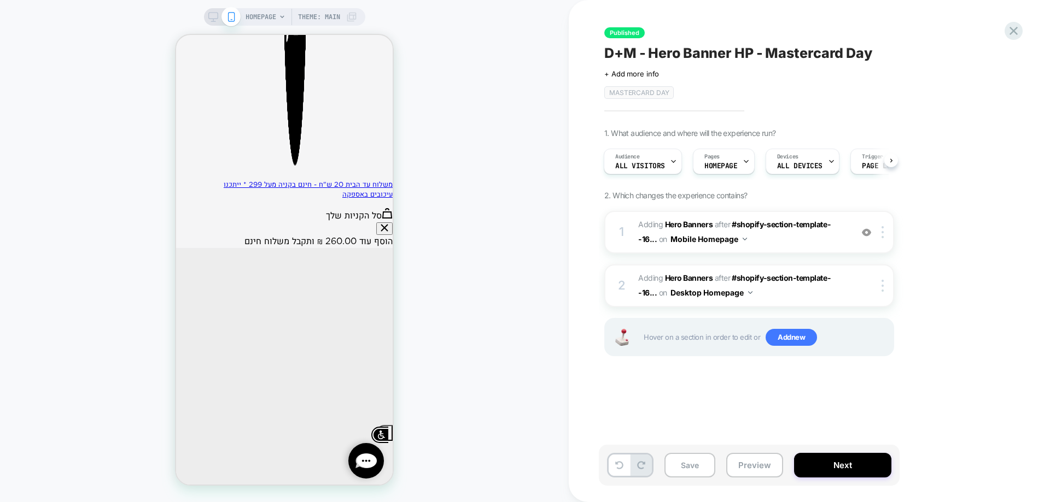
scroll to position [219, 0]
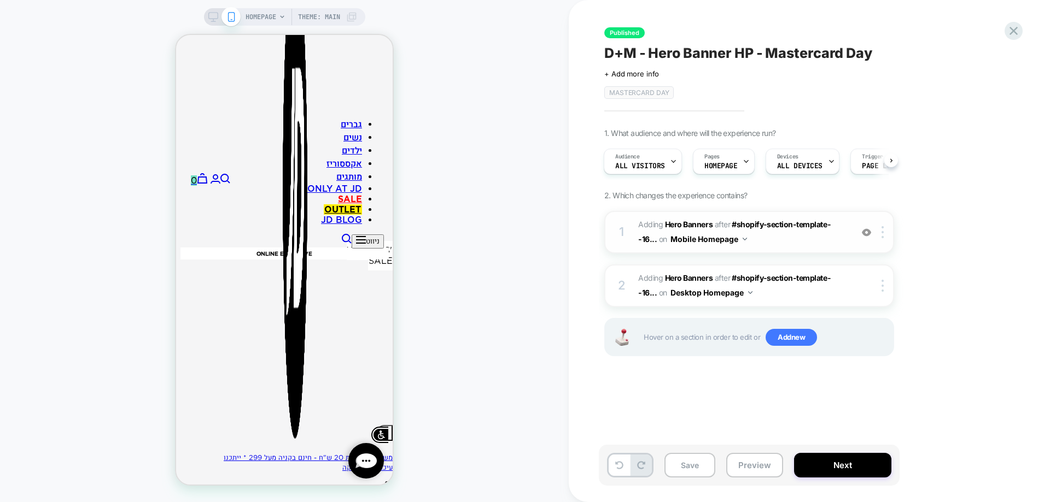
click at [845, 239] on span "#_loomi_addon_1749454975003_dup1752123921 Adding Hero Banners AFTER #shopify-se…" at bounding box center [742, 233] width 208 height 30
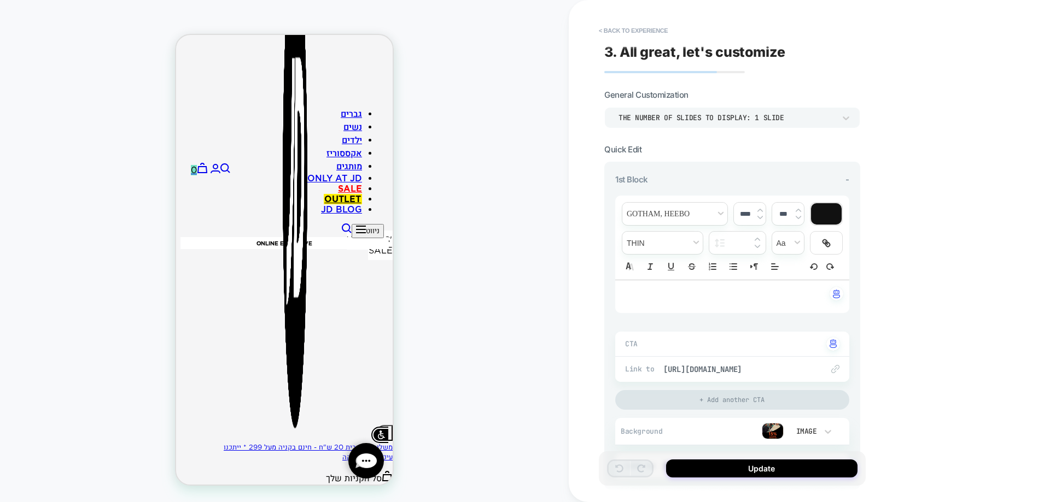
scroll to position [0, 0]
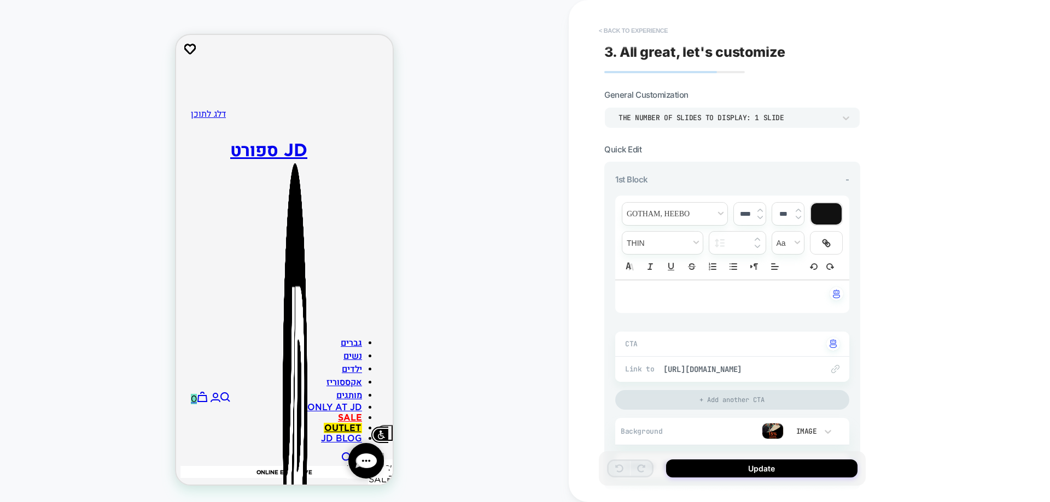
click at [623, 33] on button "< Back to experience" at bounding box center [633, 30] width 80 height 17
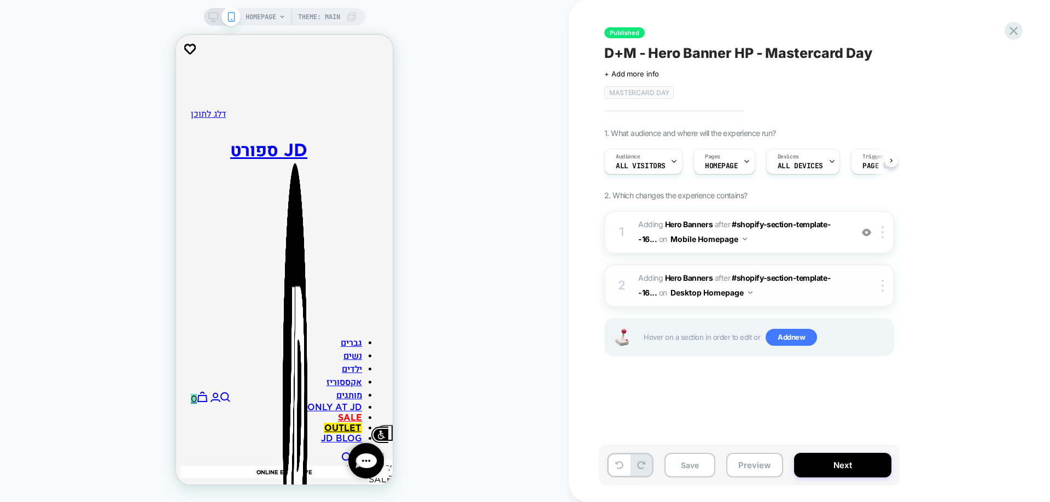
scroll to position [0, 1]
click at [882, 230] on img at bounding box center [882, 232] width 2 height 12
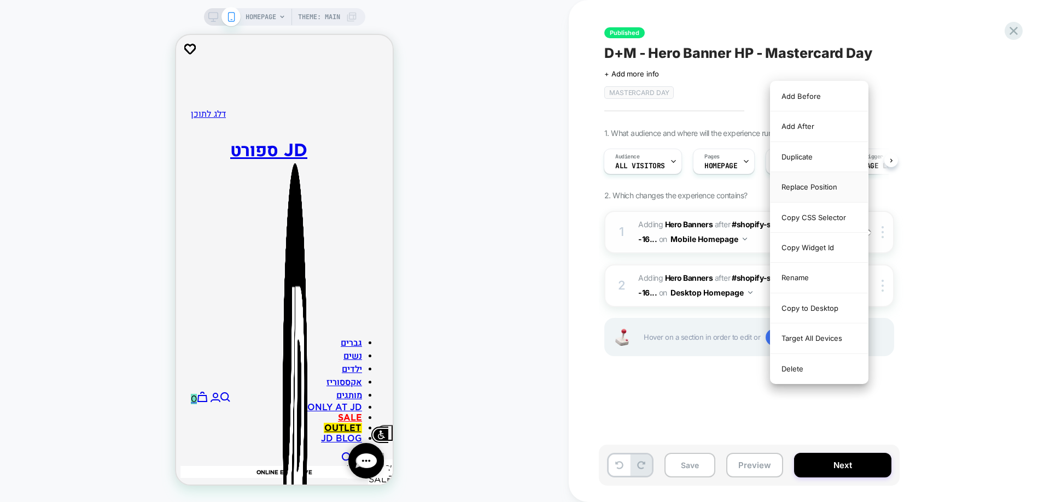
click at [808, 188] on div "Replace Position" at bounding box center [818, 187] width 97 height 30
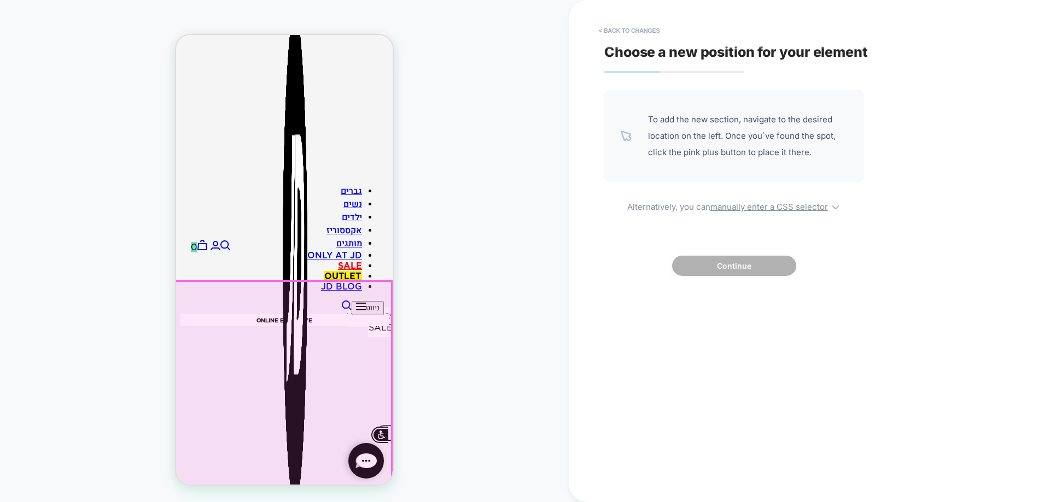
scroll to position [0, 0]
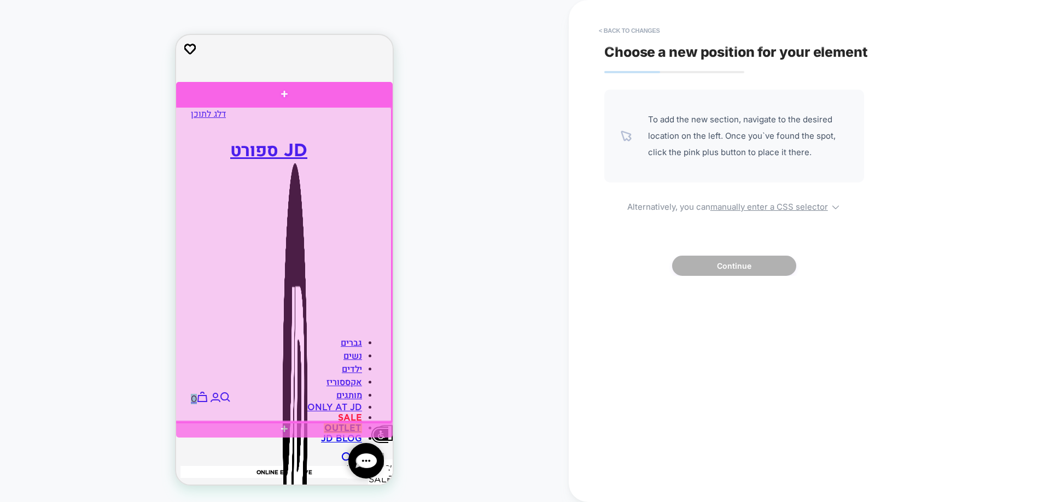
click at [288, 98] on div at bounding box center [284, 94] width 217 height 24
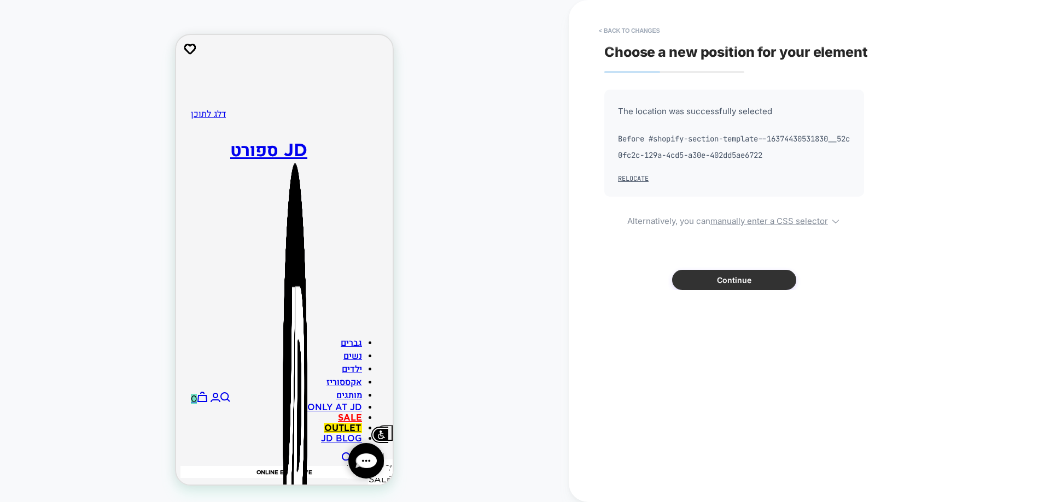
click at [738, 277] on button "Continue" at bounding box center [734, 280] width 124 height 20
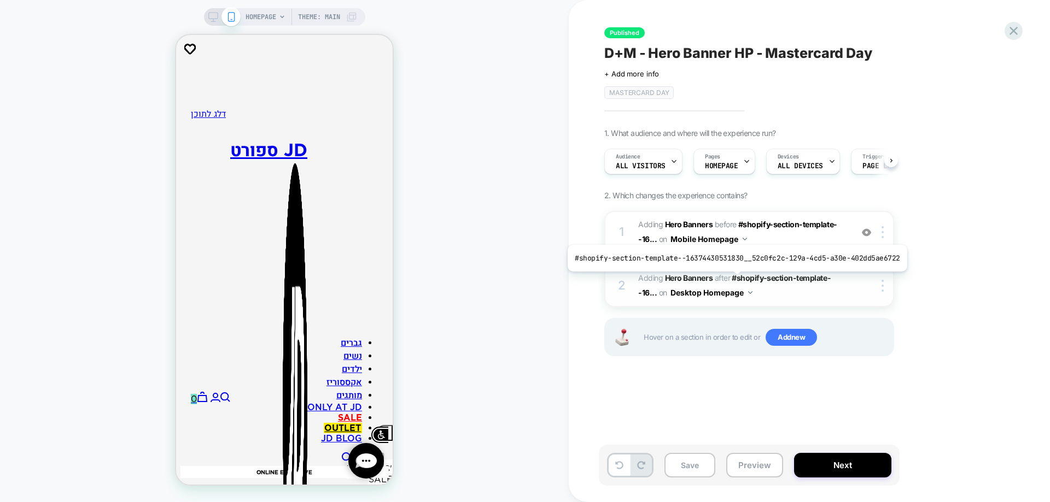
scroll to position [0, 1]
click at [881, 284] on div at bounding box center [884, 286] width 18 height 12
click at [863, 290] on div at bounding box center [875, 286] width 36 height 12
click at [271, 16] on span "HOMEPAGE" at bounding box center [260, 16] width 31 height 17
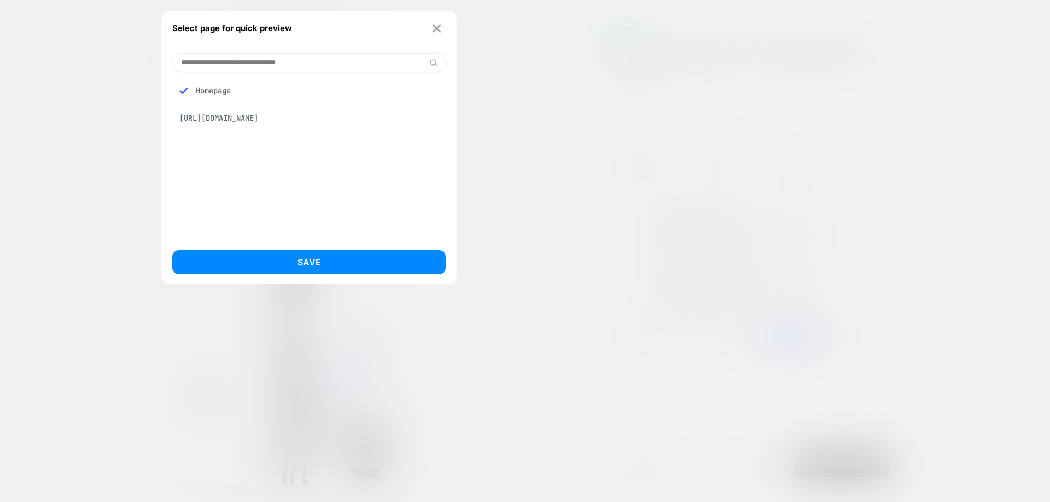
click at [440, 30] on img at bounding box center [436, 28] width 9 height 8
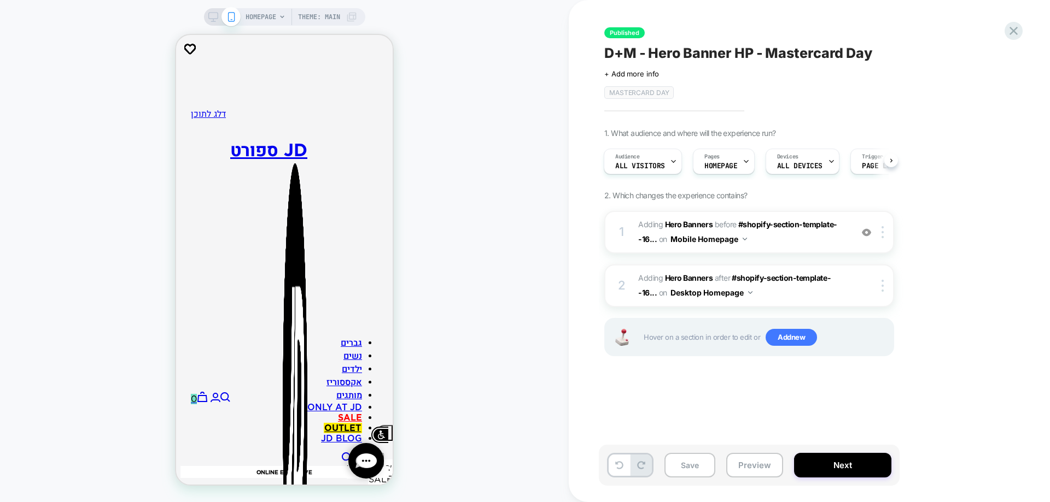
click at [207, 10] on div "HOMEPAGE Theme: MAIN" at bounding box center [284, 16] width 161 height 17
click at [208, 10] on div "HOMEPAGE Theme: MAIN" at bounding box center [284, 16] width 161 height 17
click at [213, 15] on icon at bounding box center [213, 17] width 10 height 10
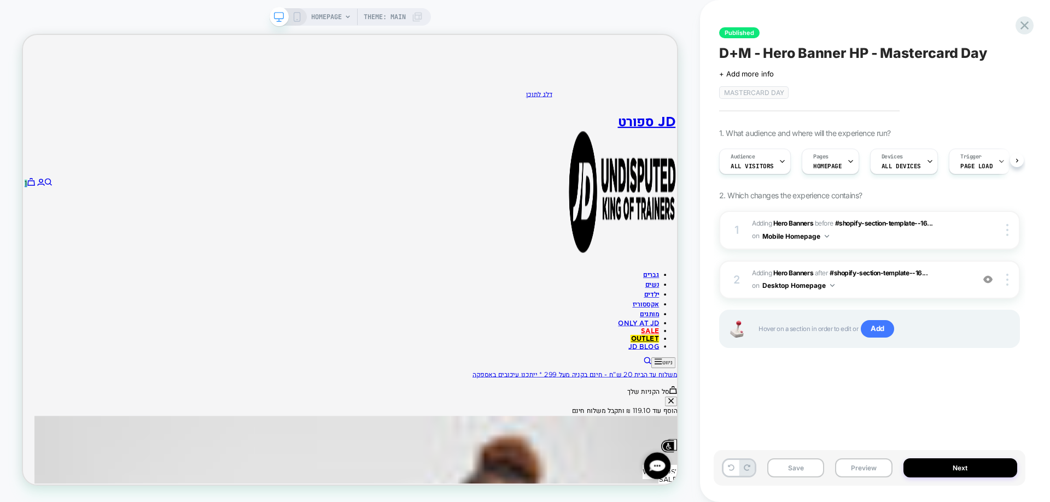
scroll to position [0, 1]
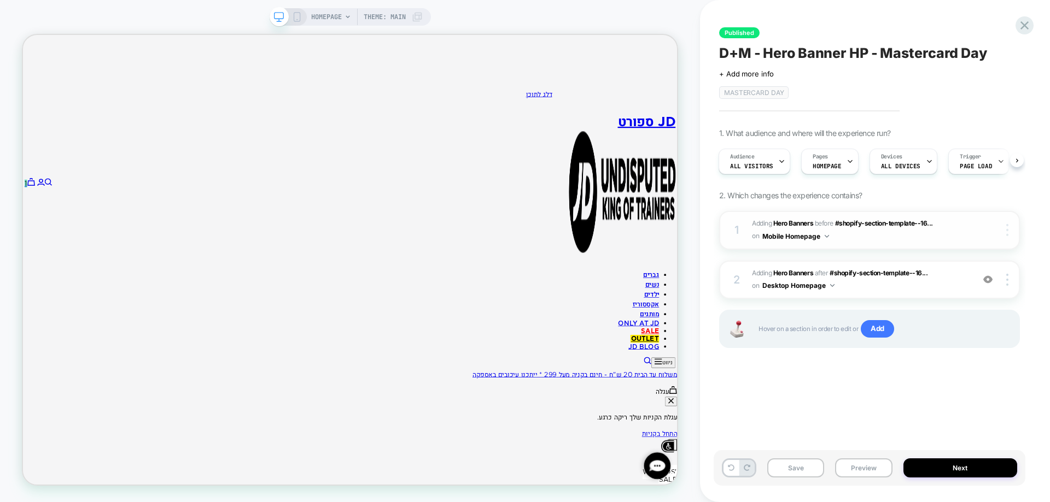
click at [1004, 231] on div at bounding box center [1008, 230] width 21 height 12
click at [1008, 231] on img at bounding box center [1007, 230] width 2 height 12
click at [1006, 278] on img at bounding box center [1007, 280] width 2 height 12
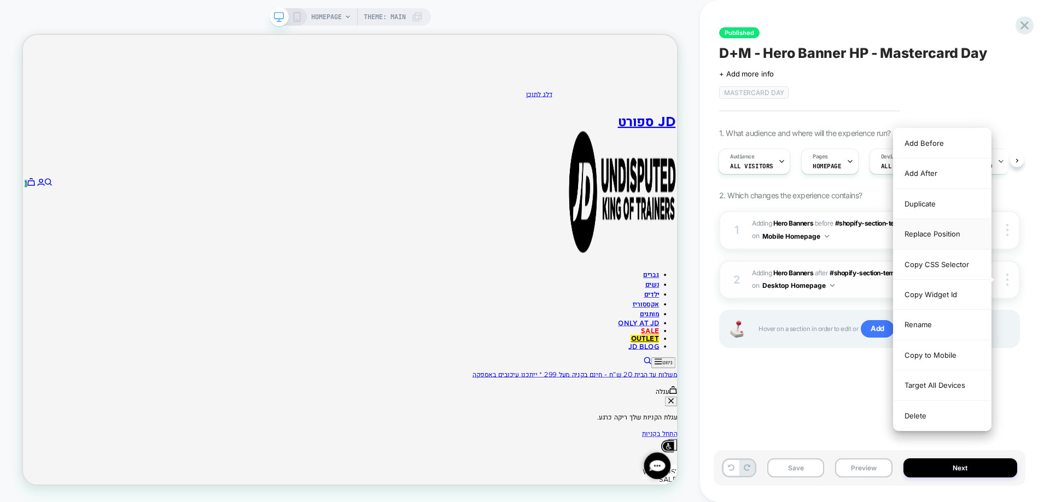
click at [943, 233] on div "Replace Position" at bounding box center [941, 234] width 97 height 30
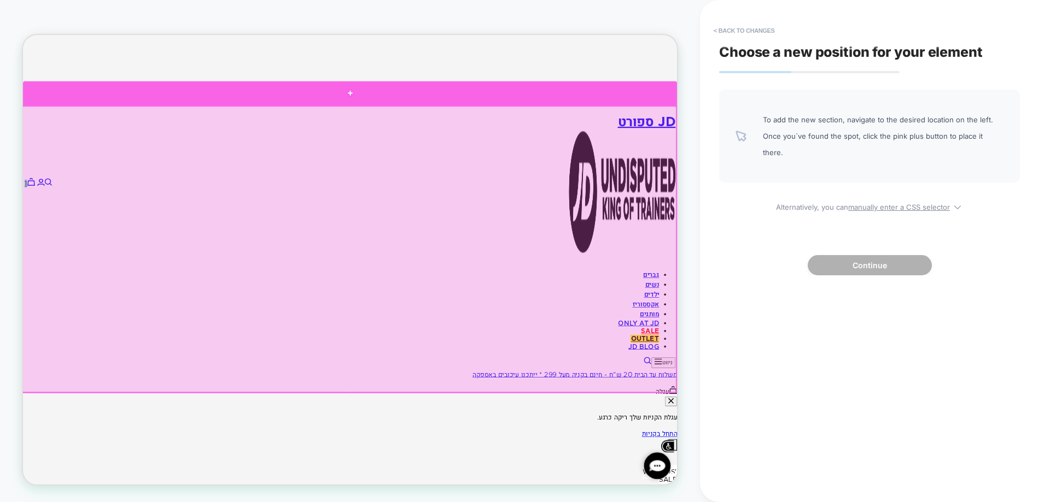
click at [456, 119] on div at bounding box center [459, 113] width 872 height 32
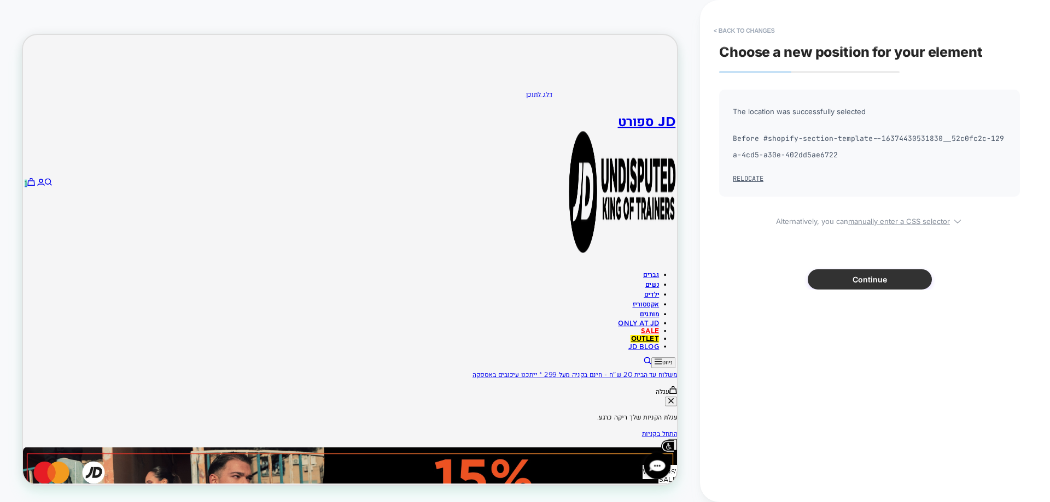
click at [897, 283] on button "Continue" at bounding box center [870, 280] width 124 height 20
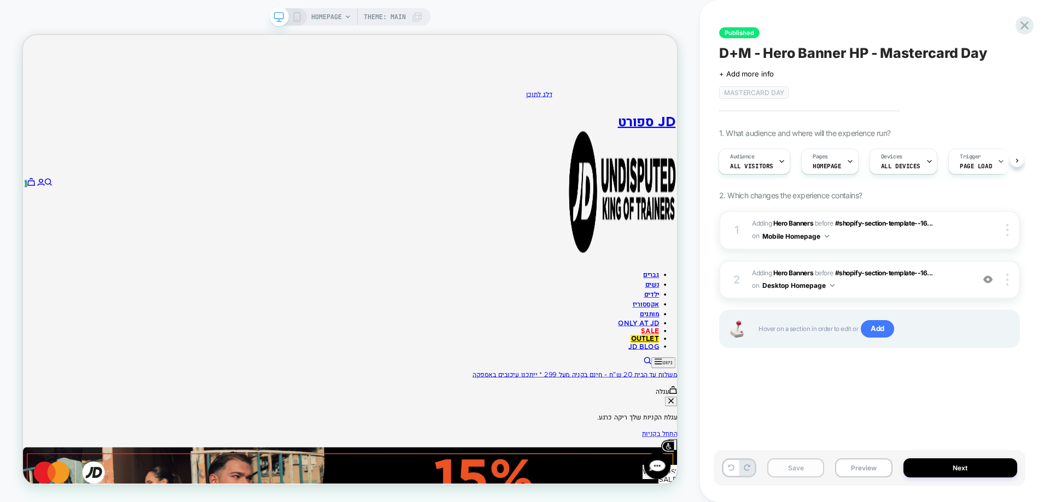
click at [798, 466] on button "Save" at bounding box center [795, 468] width 57 height 19
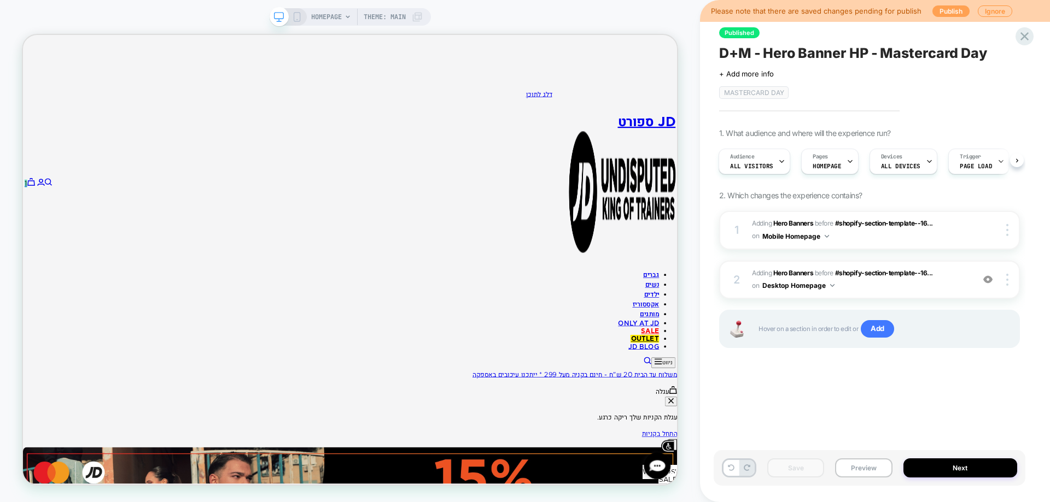
click at [940, 6] on button "Publish" at bounding box center [950, 10] width 37 height 11
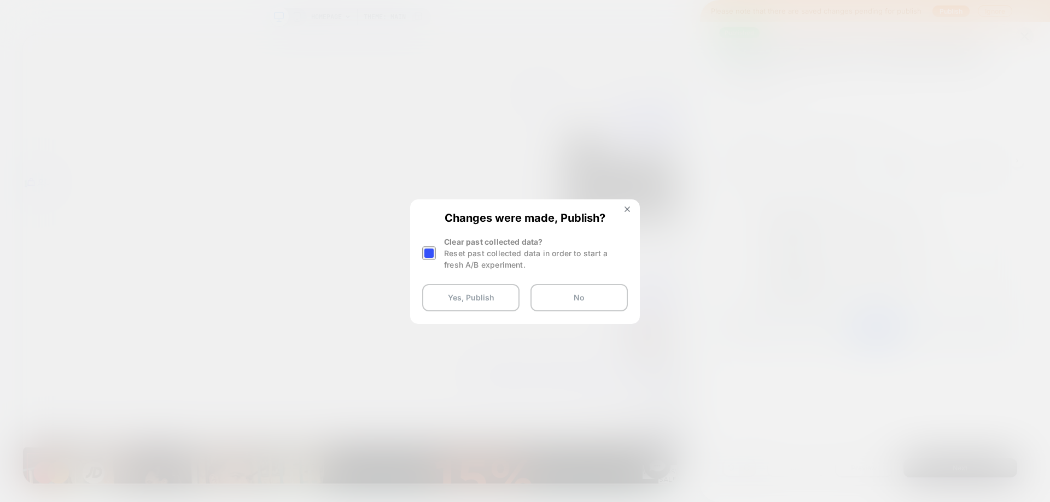
click at [434, 256] on div at bounding box center [429, 254] width 14 height 14
click at [448, 294] on button "Yes, Publish" at bounding box center [470, 297] width 97 height 27
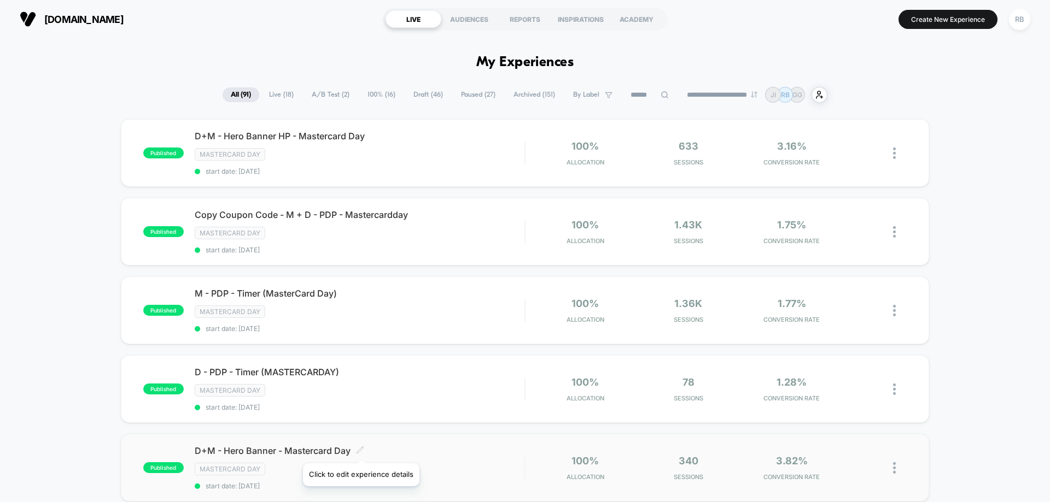
click at [361, 450] on icon at bounding box center [360, 450] width 8 height 8
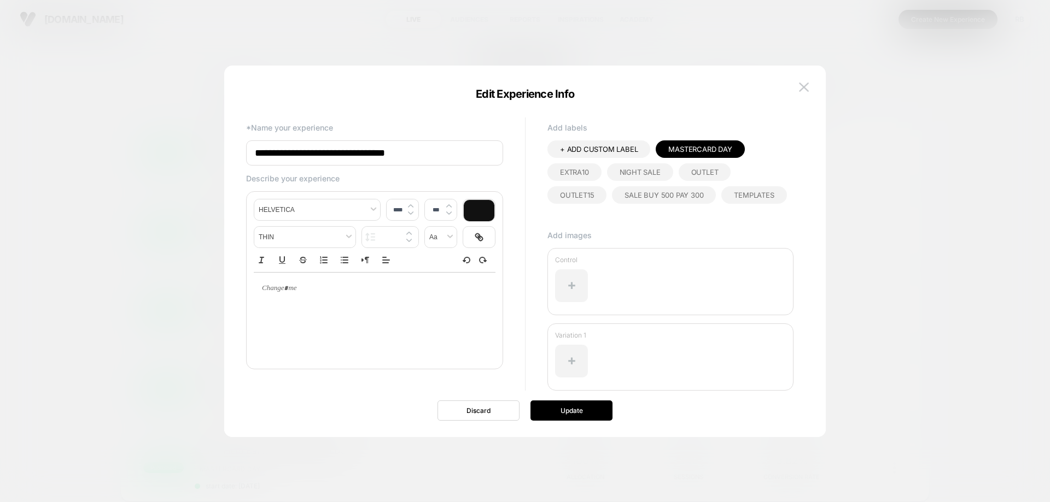
click at [800, 86] on button at bounding box center [804, 87] width 16 height 16
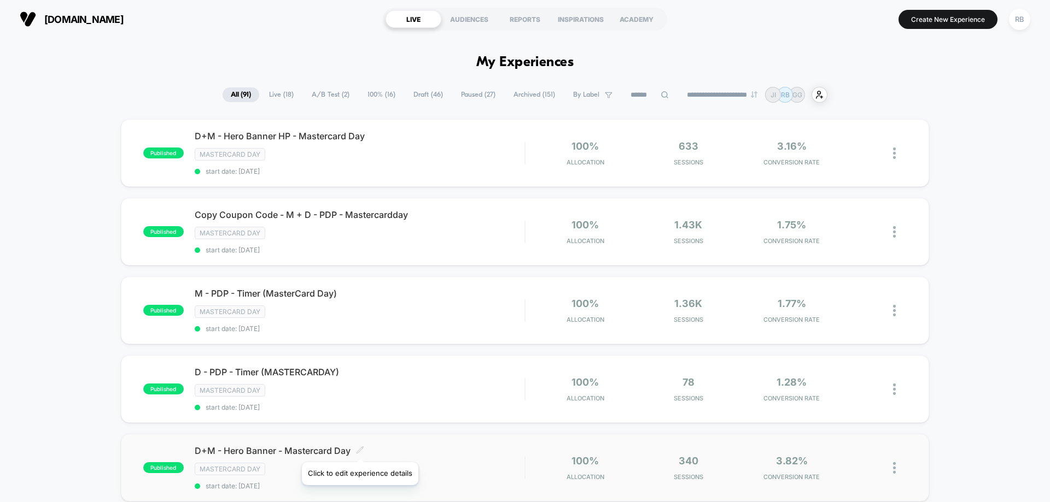
click at [359, 449] on icon at bounding box center [360, 450] width 8 height 8
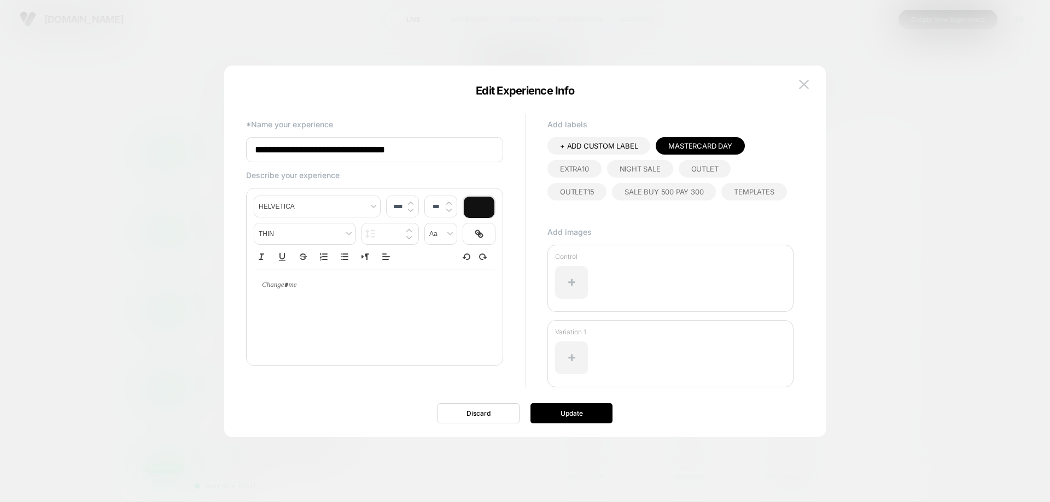
drag, startPoint x: 1049, startPoint y: 119, endPoint x: 1043, endPoint y: 123, distance: 7.4
click at [1049, 119] on div at bounding box center [525, 251] width 1050 height 502
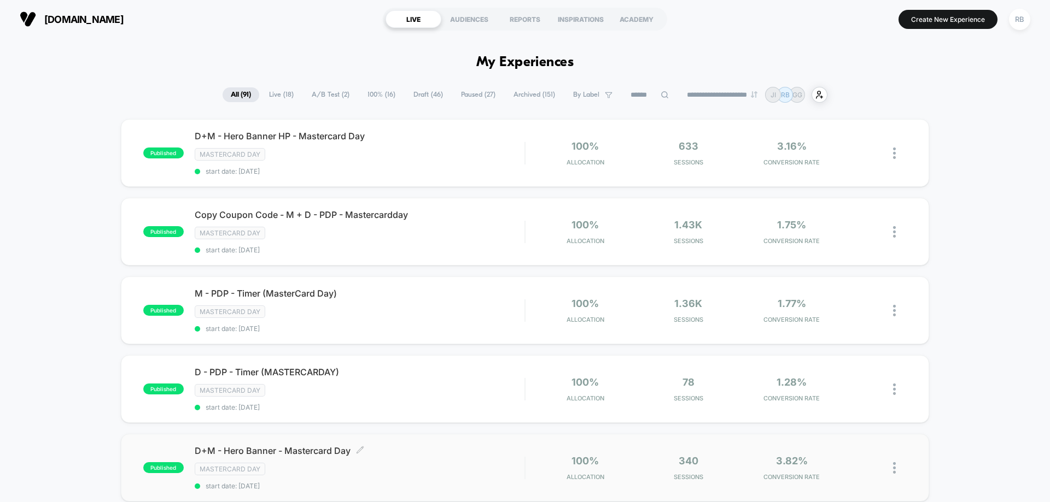
click at [239, 447] on span "D+M - Hero Banner - Mastercard Day Click to edit experience details" at bounding box center [360, 451] width 330 height 11
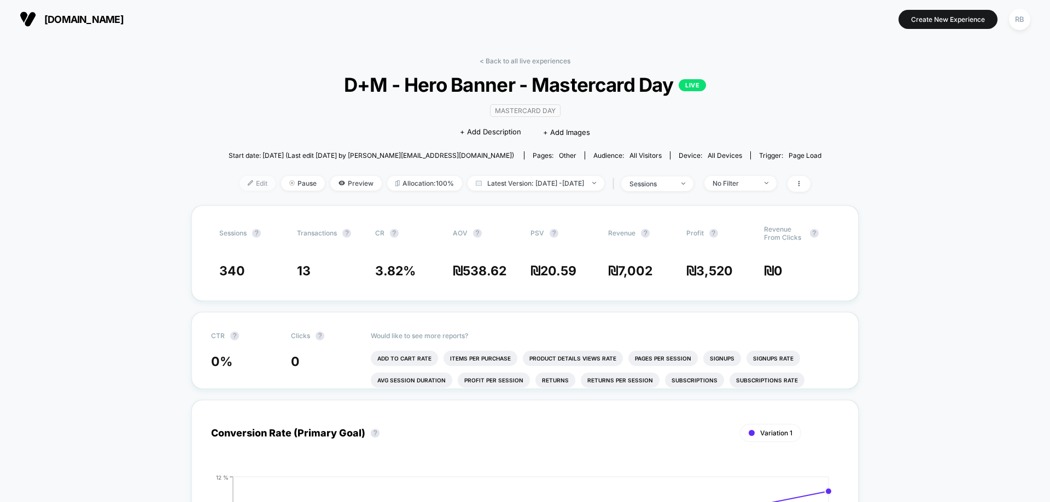
click at [248, 182] on img at bounding box center [250, 182] width 5 height 5
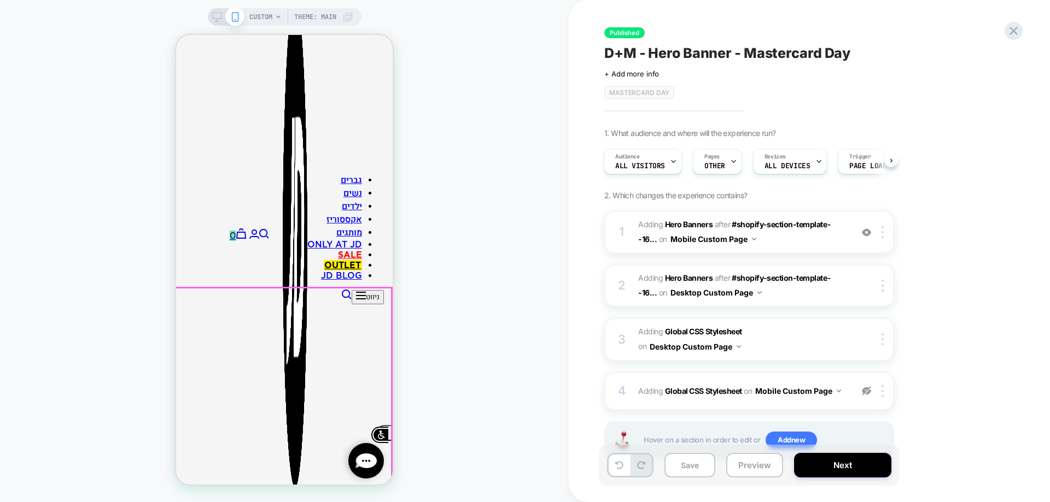
scroll to position [219, 0]
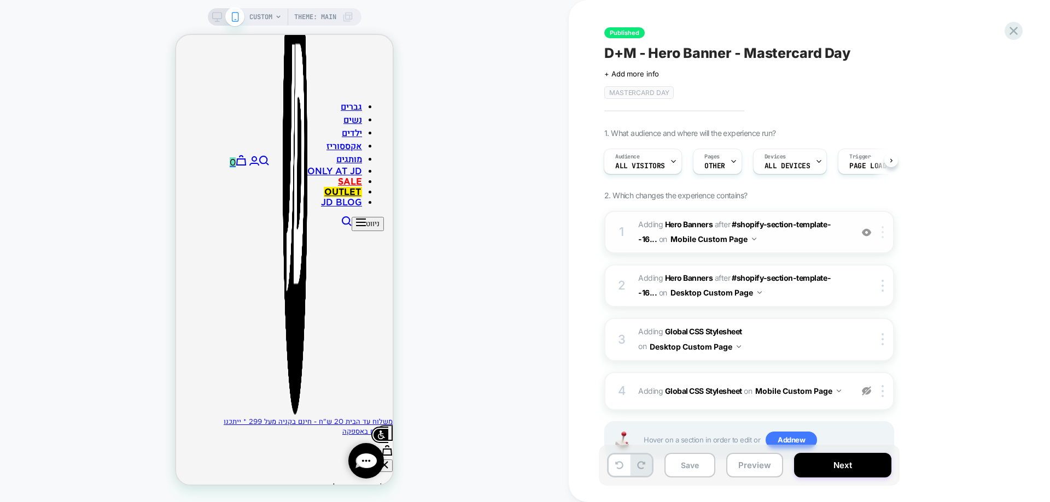
click at [882, 228] on img at bounding box center [882, 232] width 2 height 12
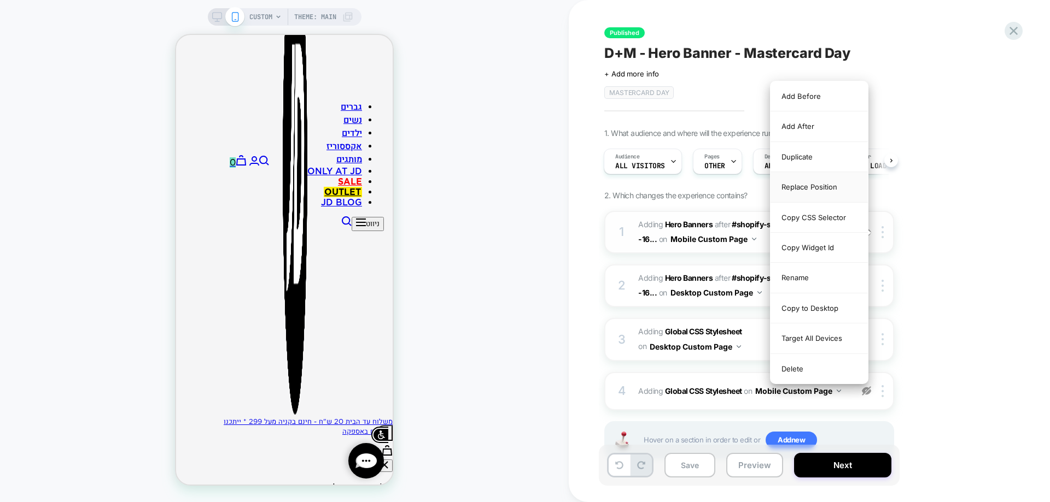
click at [839, 181] on div "Replace Position" at bounding box center [818, 187] width 97 height 30
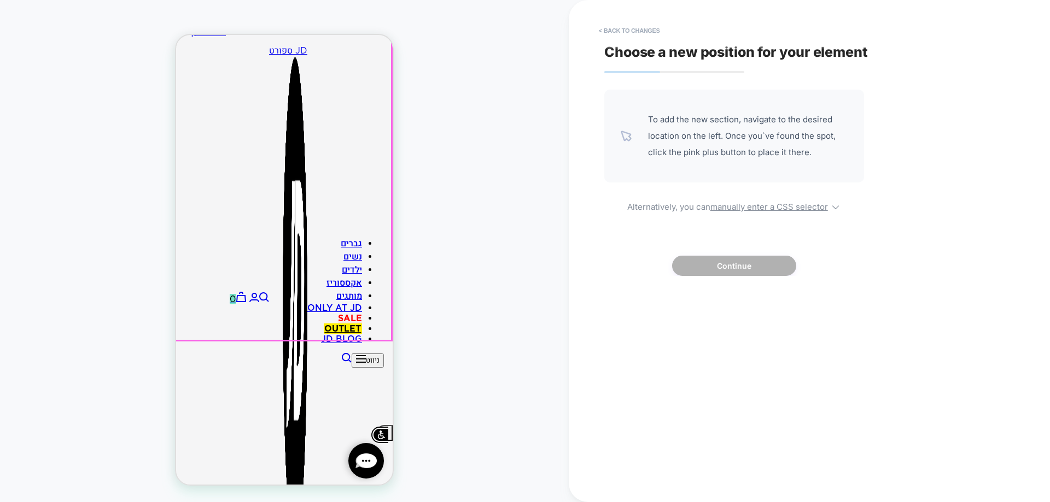
scroll to position [0, 0]
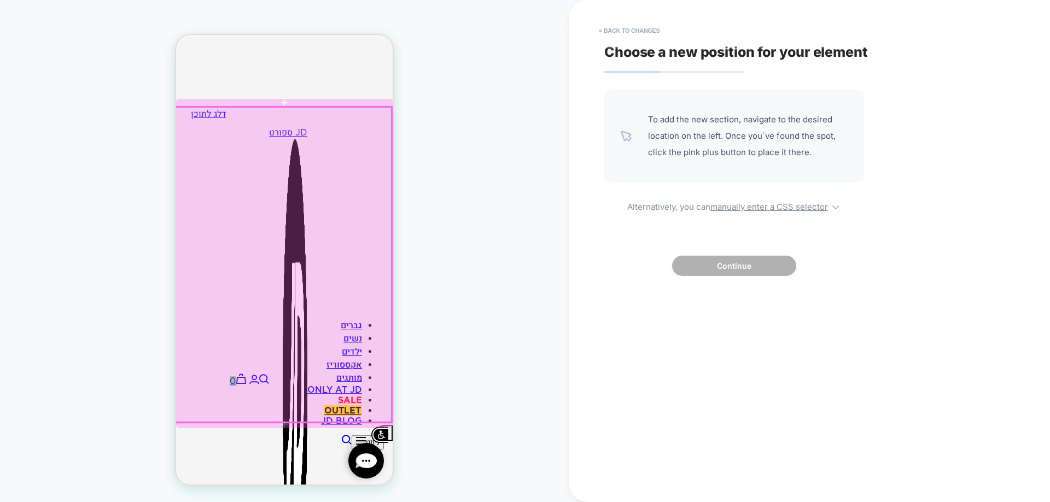
click at [278, 99] on div at bounding box center [284, 102] width 217 height 7
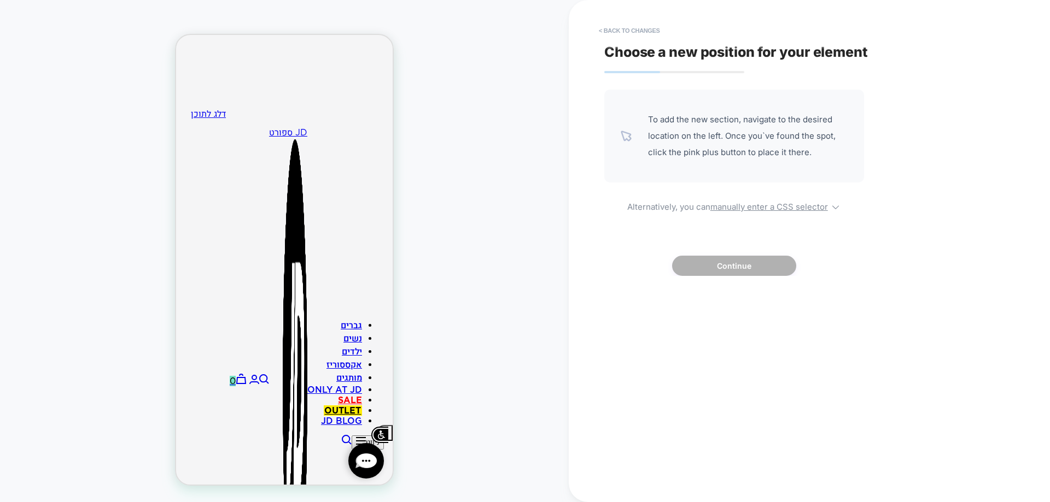
click at [715, 276] on button "Continue" at bounding box center [734, 266] width 124 height 20
click img
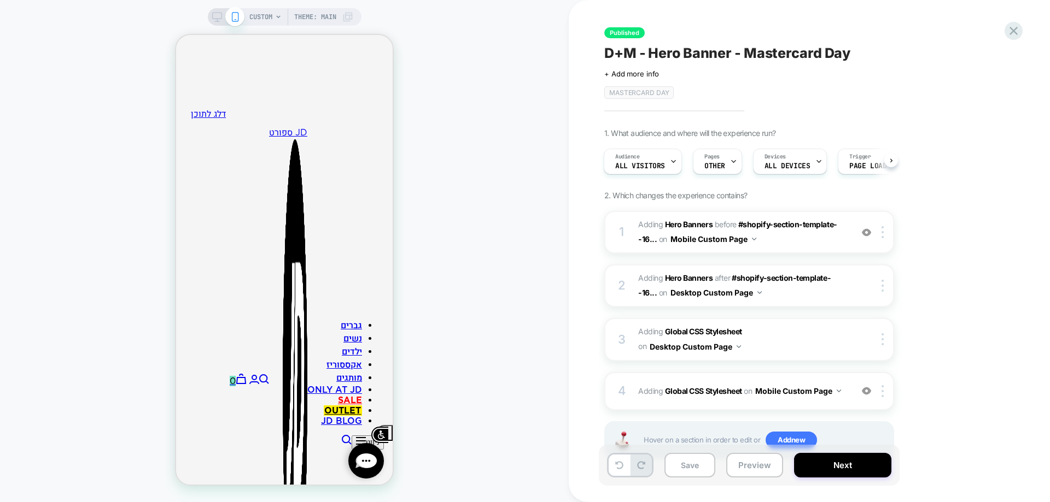
click at [217, 15] on icon at bounding box center [217, 17] width 10 height 10
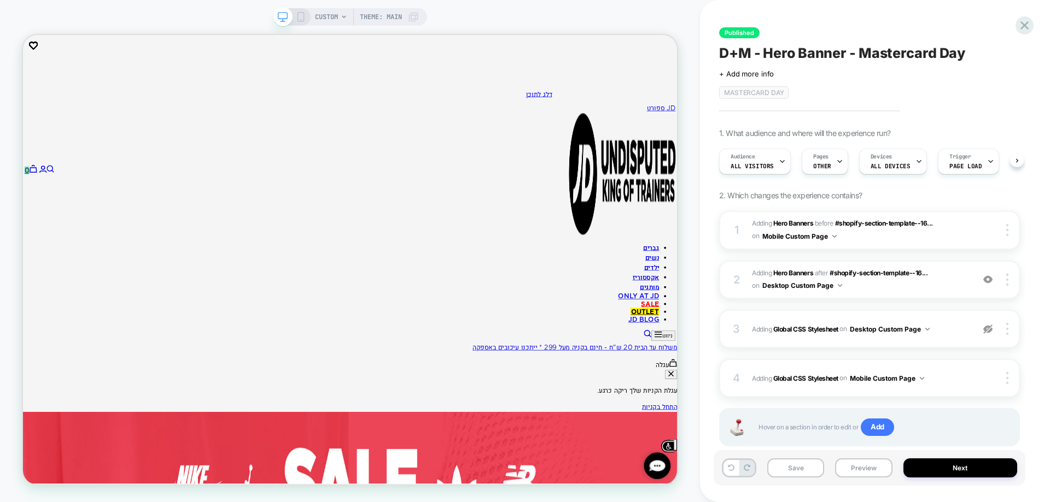
scroll to position [0, 1]
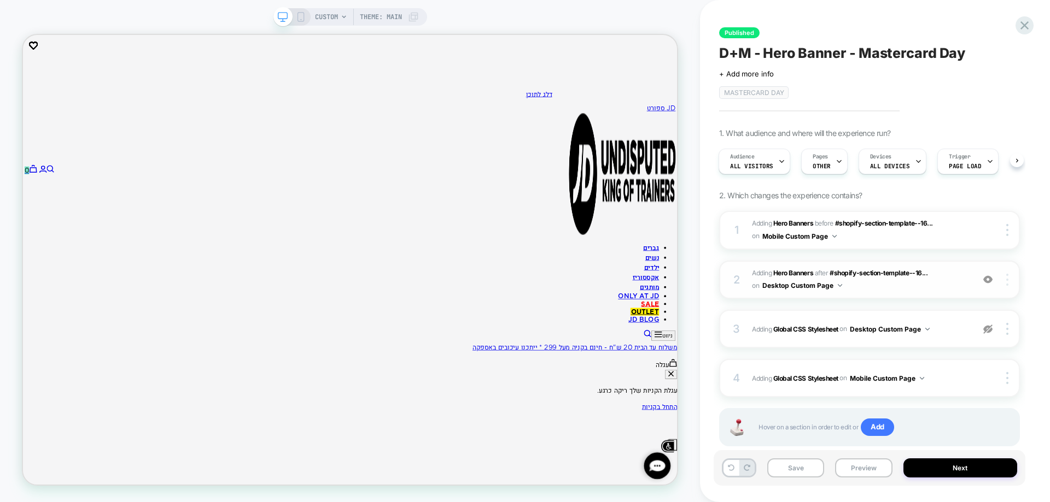
click at [1007, 283] on img at bounding box center [1007, 280] width 2 height 12
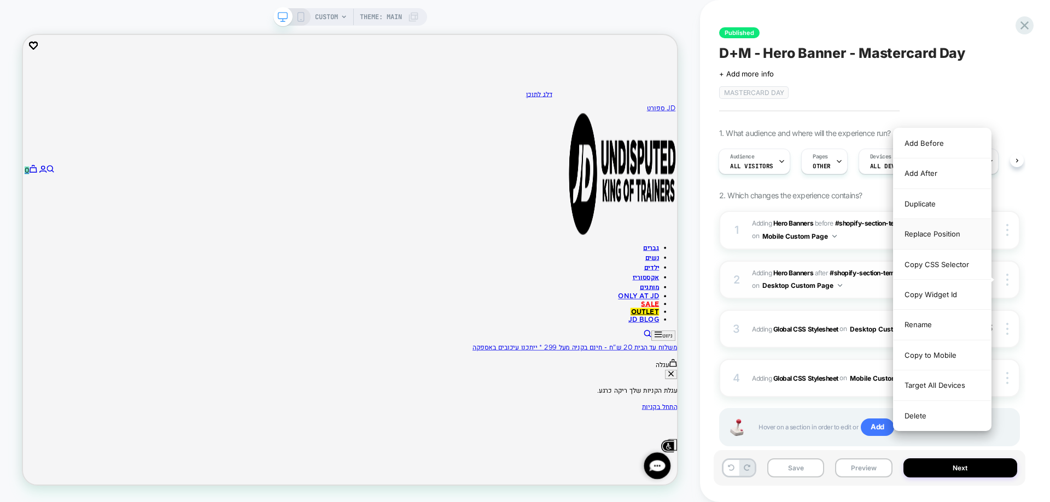
click at [939, 230] on div "Replace Position" at bounding box center [941, 234] width 97 height 30
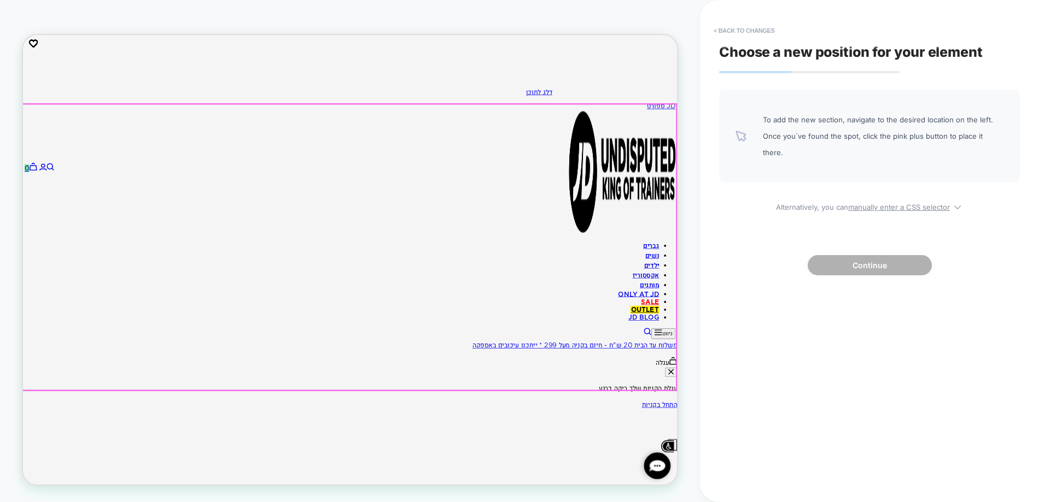
scroll to position [0, 0]
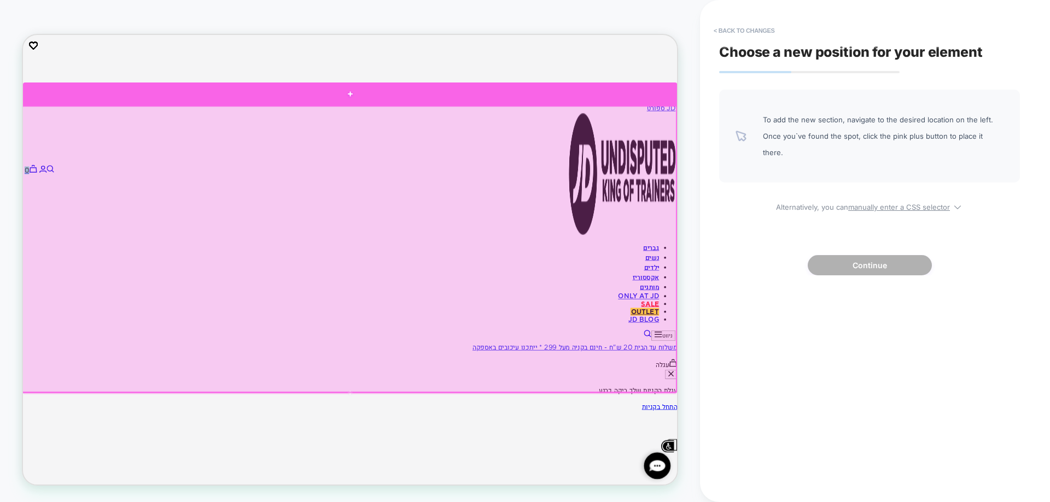
click at [476, 116] on div at bounding box center [459, 113] width 872 height 31
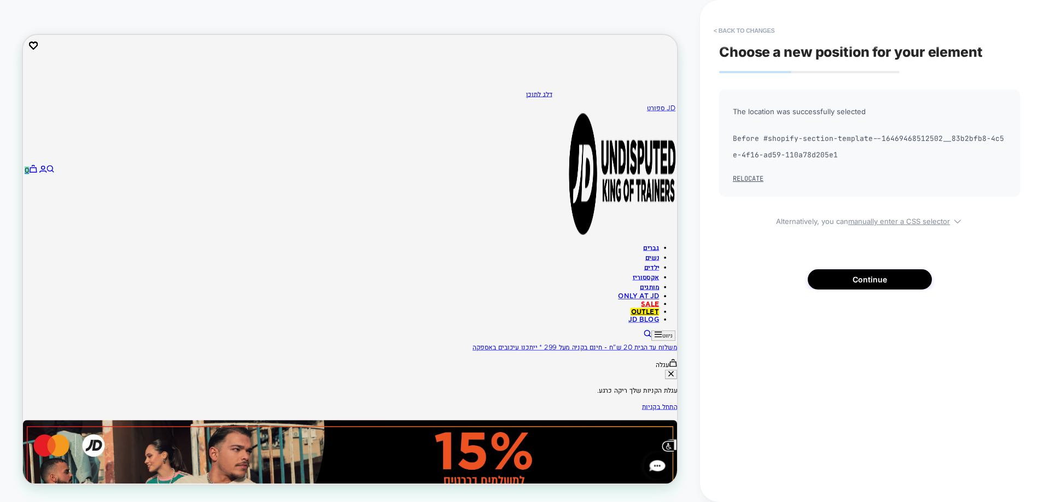
click at [855, 276] on button "Continue" at bounding box center [870, 280] width 124 height 20
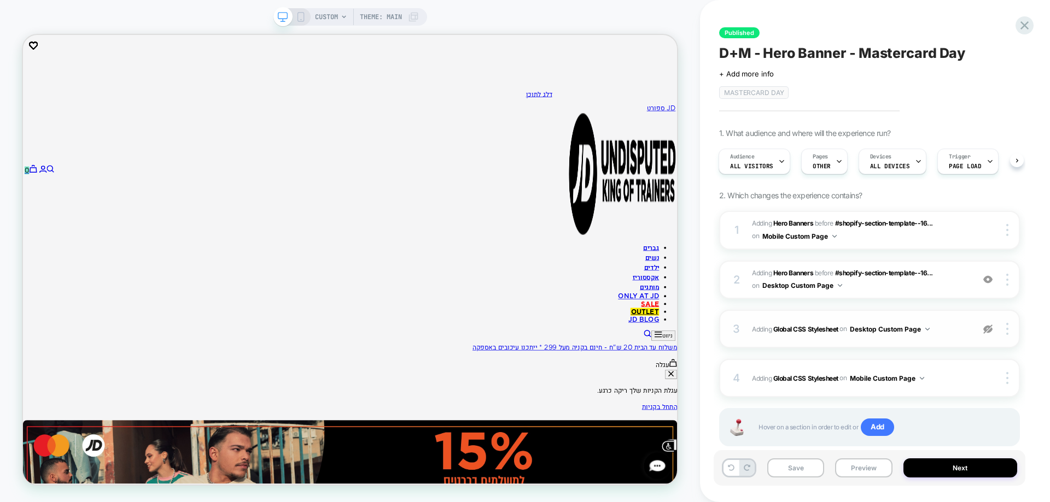
click at [990, 330] on img at bounding box center [987, 329] width 9 height 9
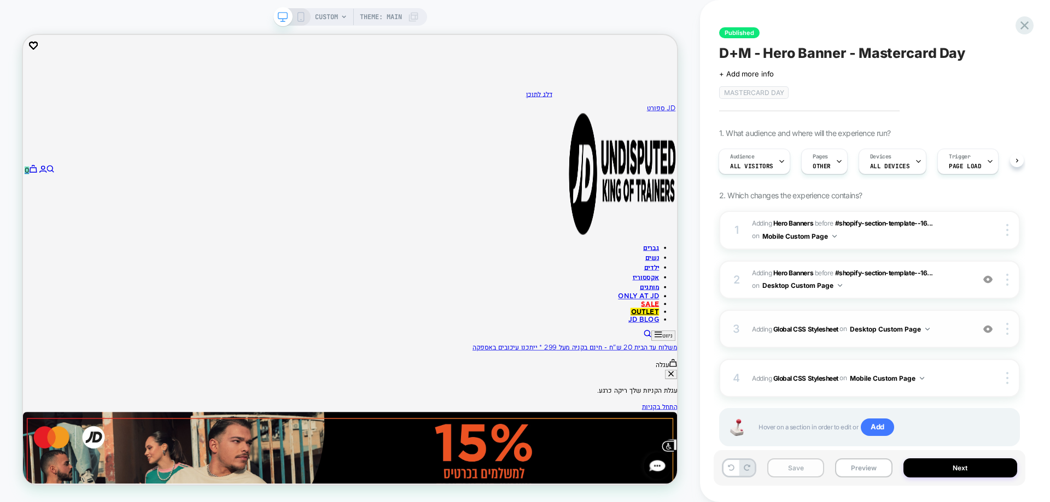
click at [802, 471] on button "Save" at bounding box center [795, 468] width 57 height 19
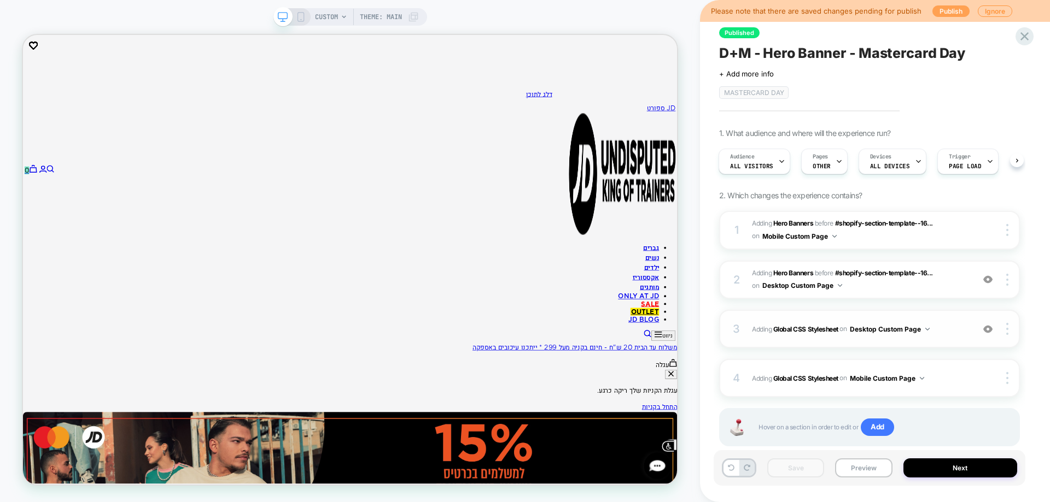
click at [953, 8] on button "Publish" at bounding box center [950, 10] width 37 height 11
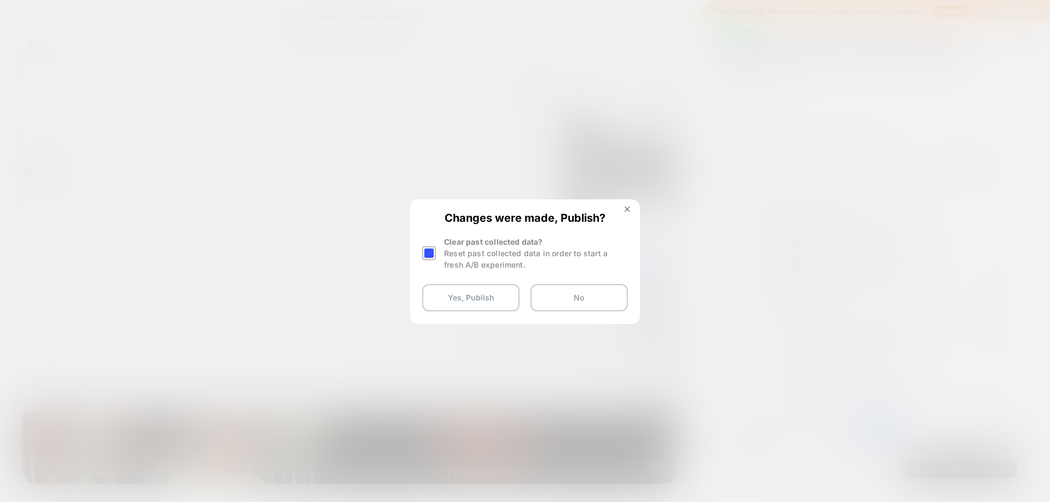
click at [429, 255] on div at bounding box center [429, 254] width 14 height 14
click at [460, 301] on button "Yes, Publish" at bounding box center [470, 297] width 97 height 27
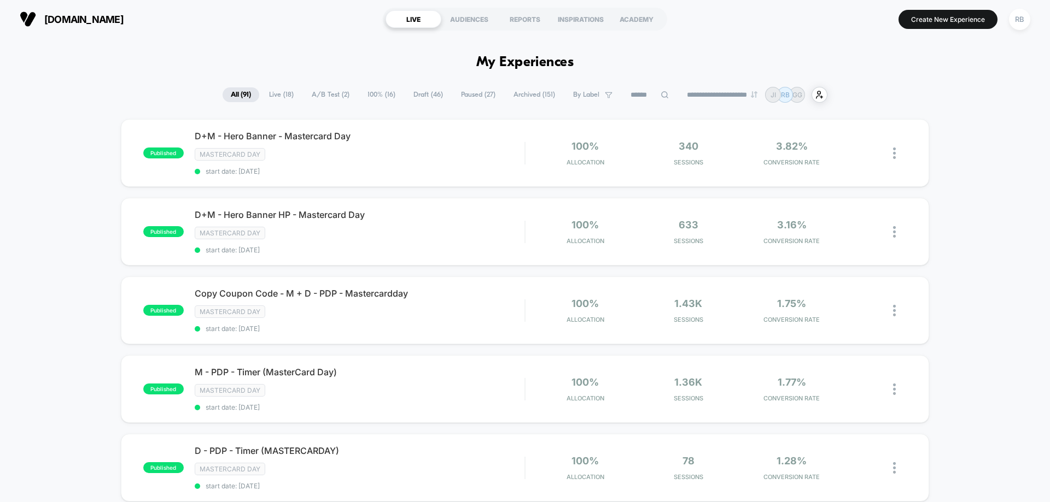
click at [605, 94] on icon at bounding box center [609, 95] width 8 height 8
click at [590, 126] on div "SALE BUY 500 PAY 300" at bounding box center [585, 129] width 104 height 11
click at [550, 270] on button "Save" at bounding box center [585, 274] width 104 height 17
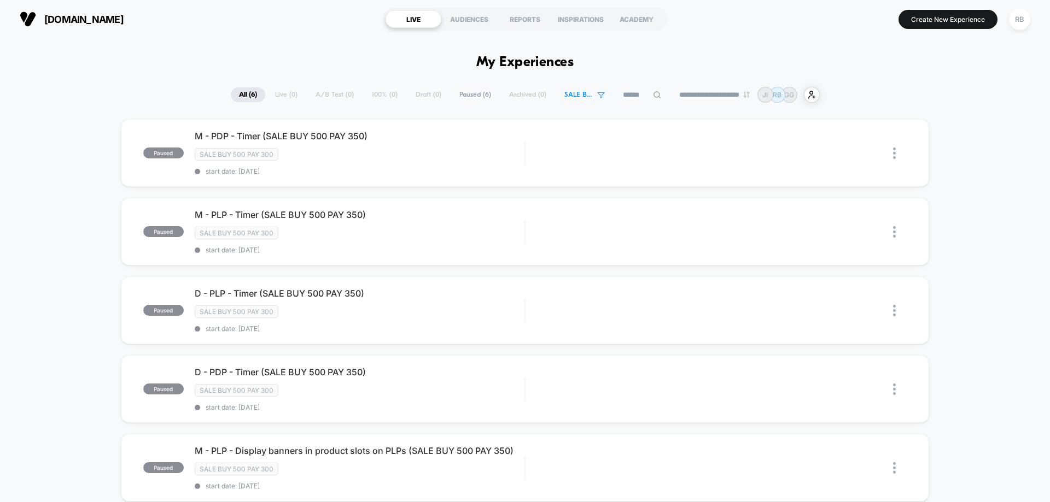
click at [576, 97] on span "SALE BUY 500 PAY 300" at bounding box center [577, 95] width 27 height 8
click at [568, 127] on div "SALE BUY 500 PAY 300" at bounding box center [576, 129] width 104 height 11
click at [590, 278] on button "Save" at bounding box center [576, 274] width 104 height 17
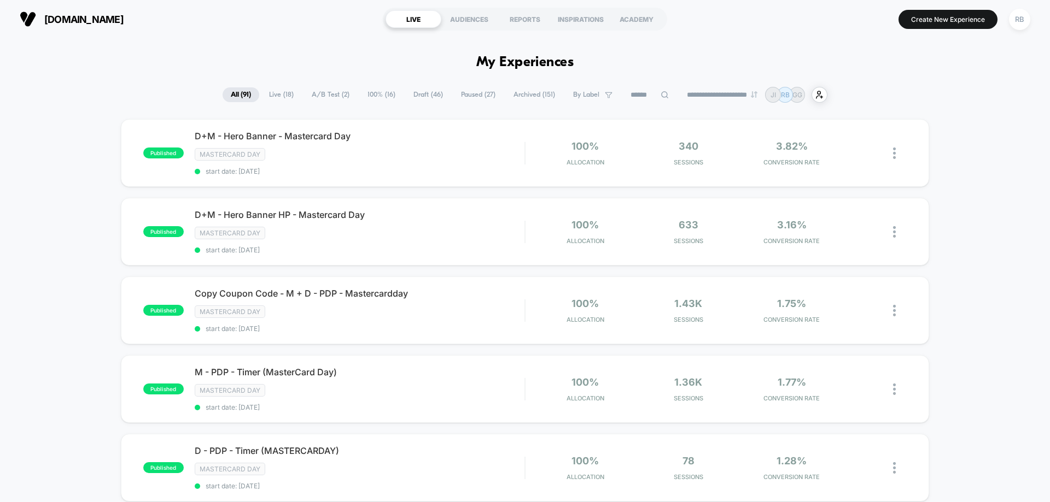
click at [276, 95] on span "Live ( 18 )" at bounding box center [281, 94] width 41 height 15
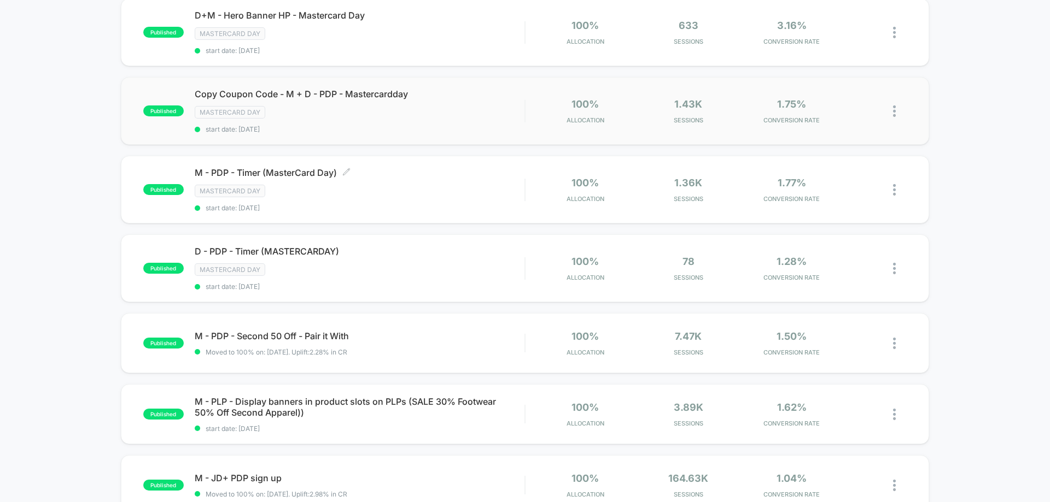
scroll to position [219, 0]
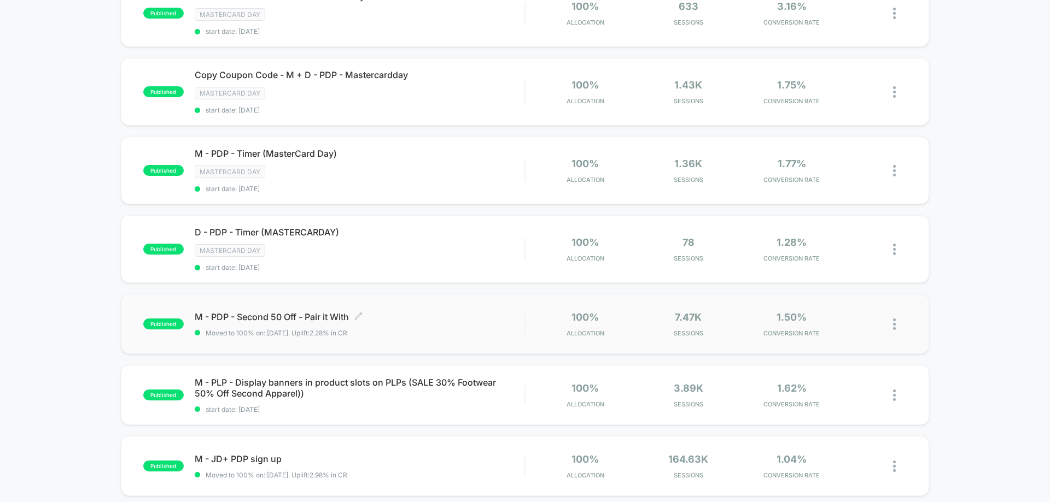
click at [383, 314] on span "M - PDP - Second 50 Off - Pair it With Click to edit experience details" at bounding box center [360, 317] width 330 height 11
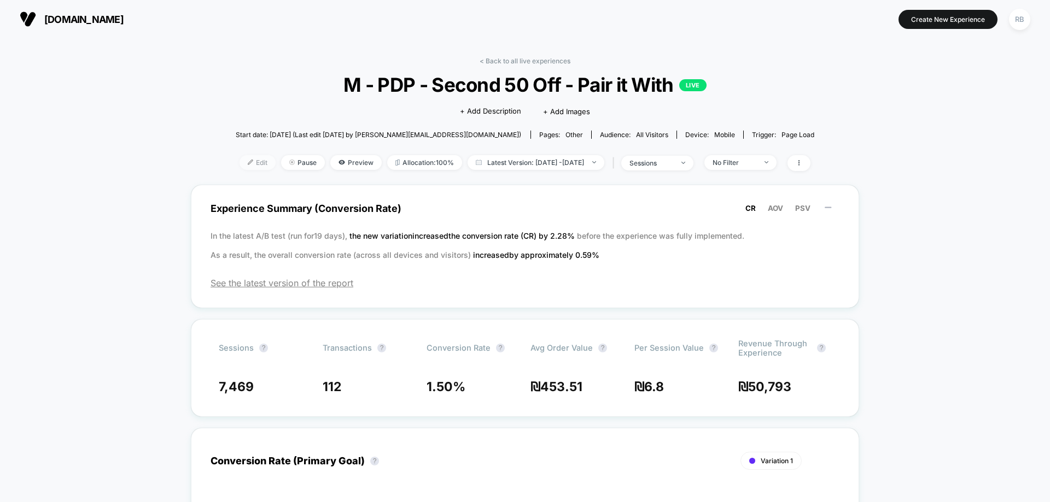
click at [247, 161] on span "Edit" at bounding box center [257, 162] width 36 height 15
click at [244, 165] on span "Edit" at bounding box center [257, 162] width 36 height 15
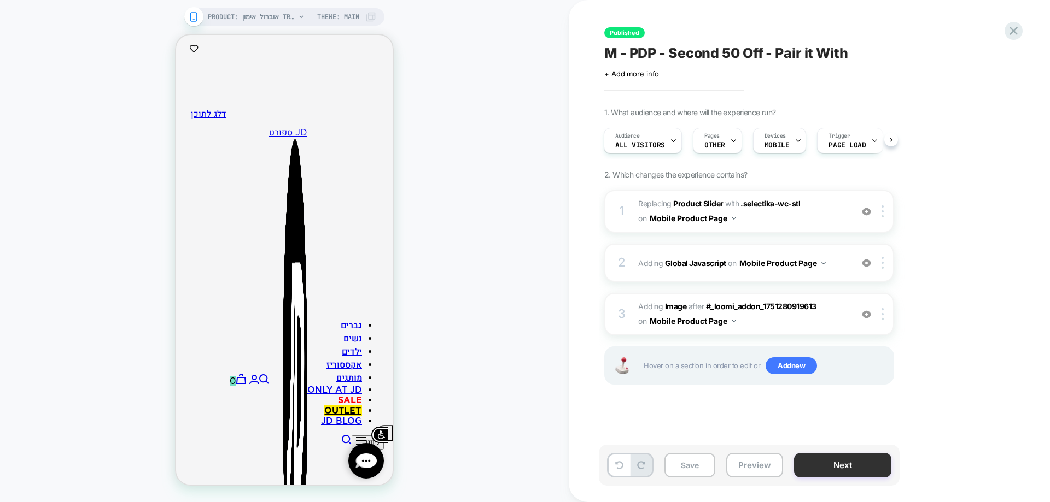
click at [839, 466] on button "Next" at bounding box center [842, 465] width 97 height 25
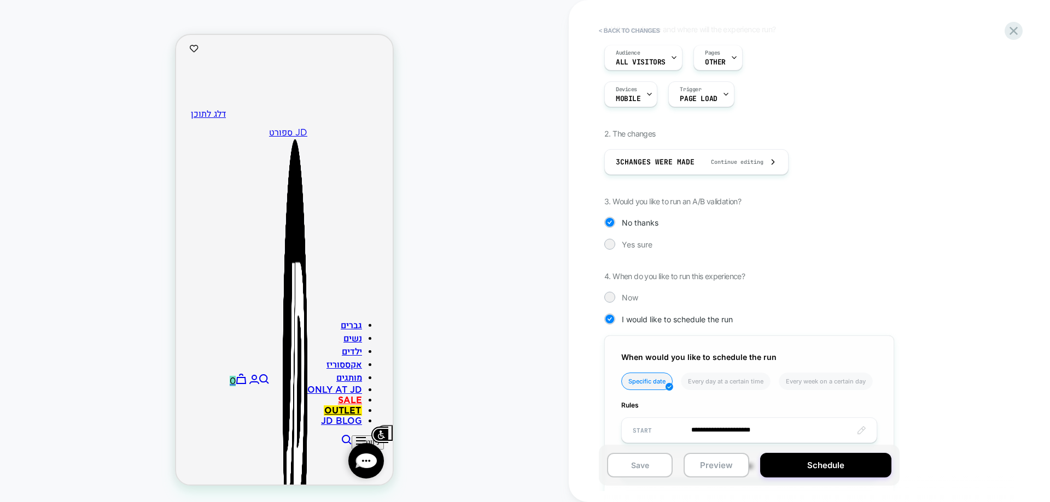
scroll to position [207, 0]
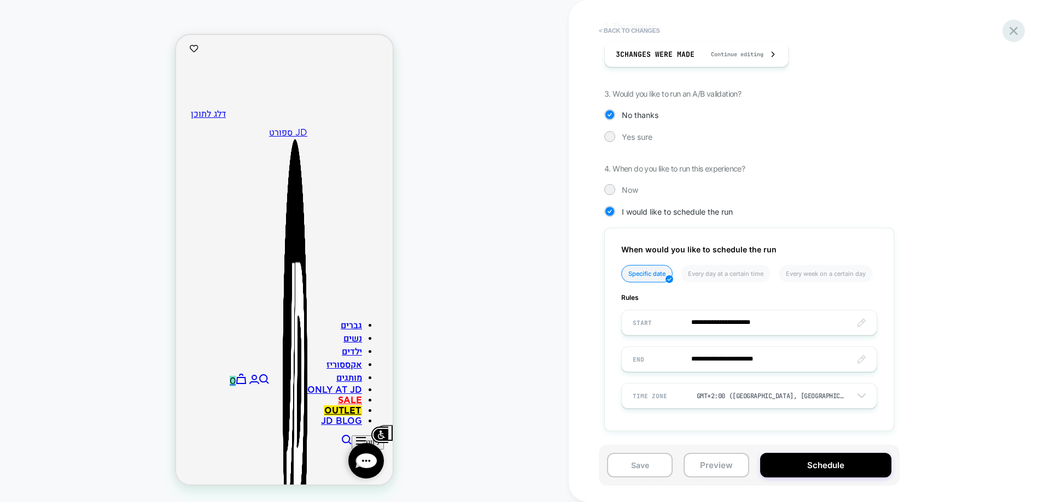
click at [1013, 29] on icon at bounding box center [1013, 31] width 15 height 15
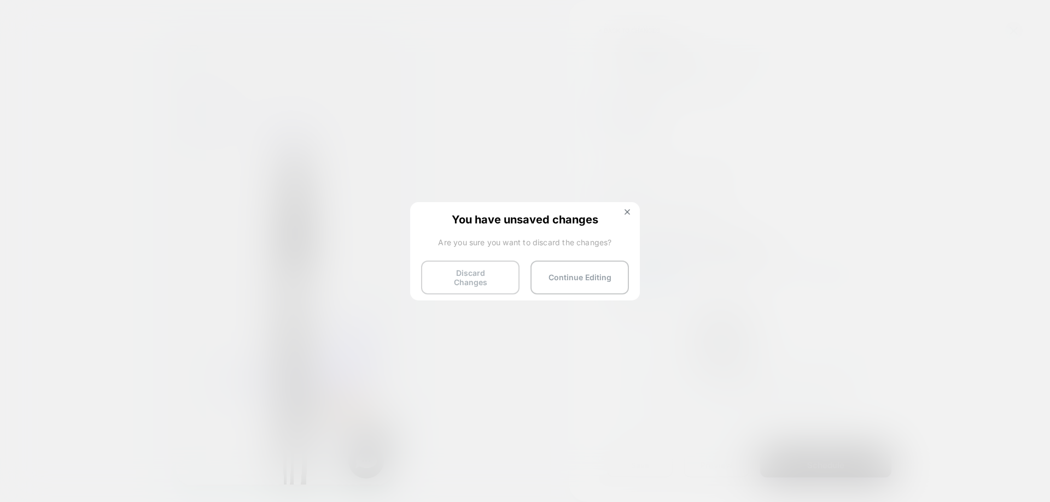
click at [469, 275] on button "Discard Changes" at bounding box center [470, 278] width 98 height 34
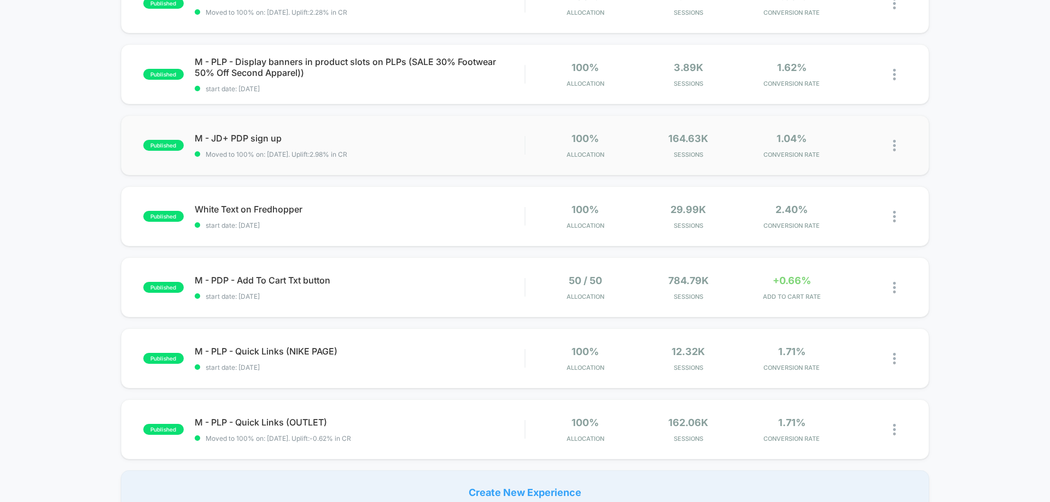
scroll to position [601, 0]
